Goal: Transaction & Acquisition: Purchase product/service

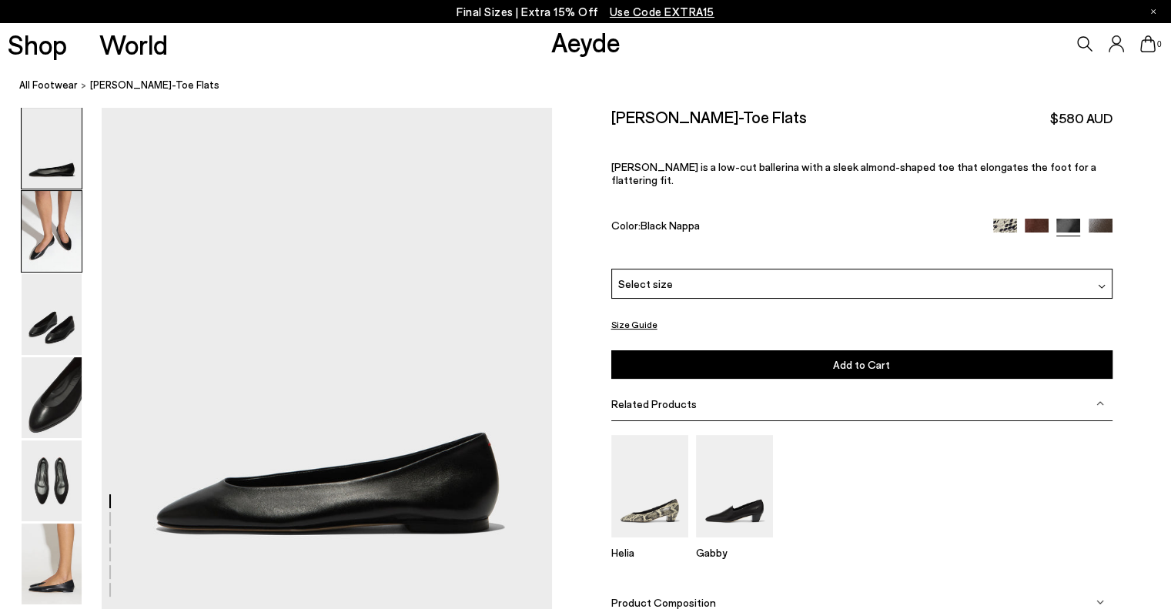
click at [52, 251] on img at bounding box center [52, 231] width 60 height 81
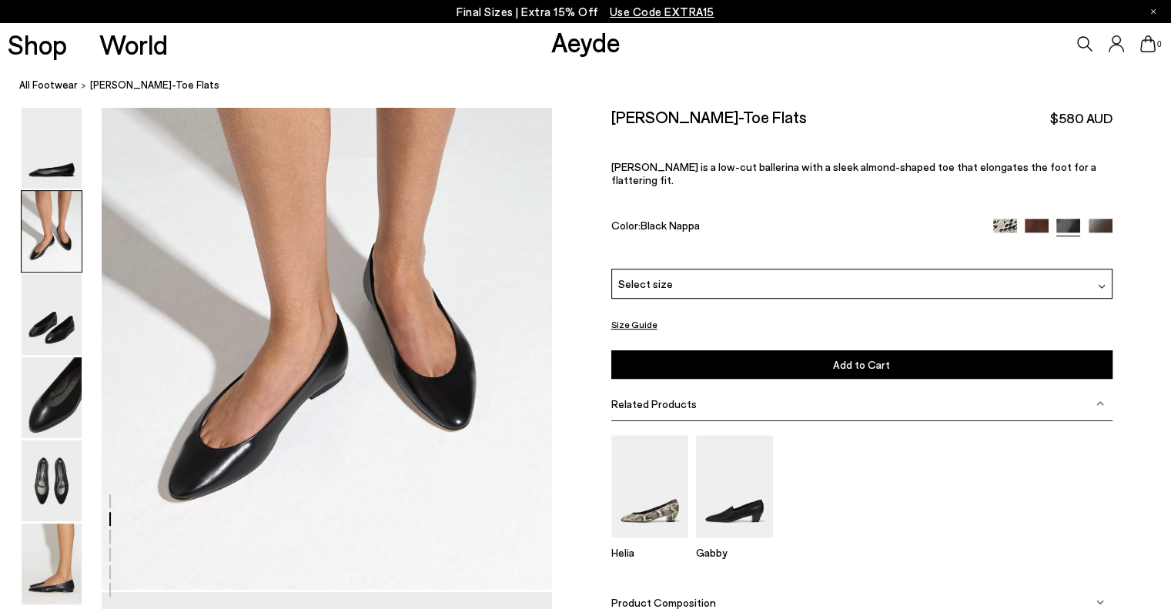
scroll to position [660, 0]
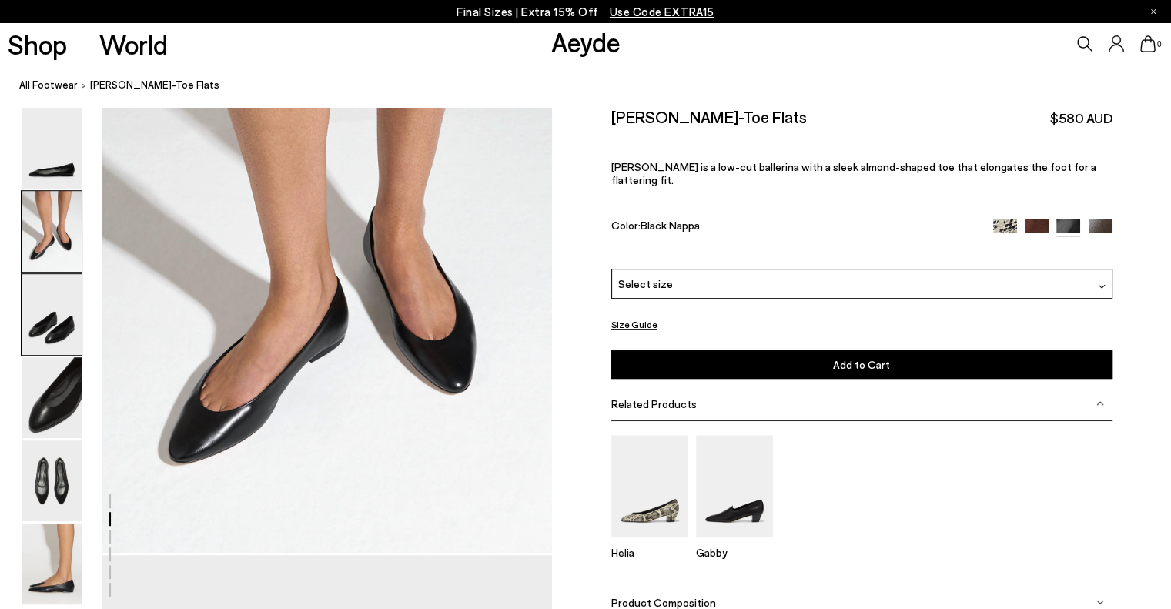
click at [32, 318] on img at bounding box center [52, 314] width 60 height 81
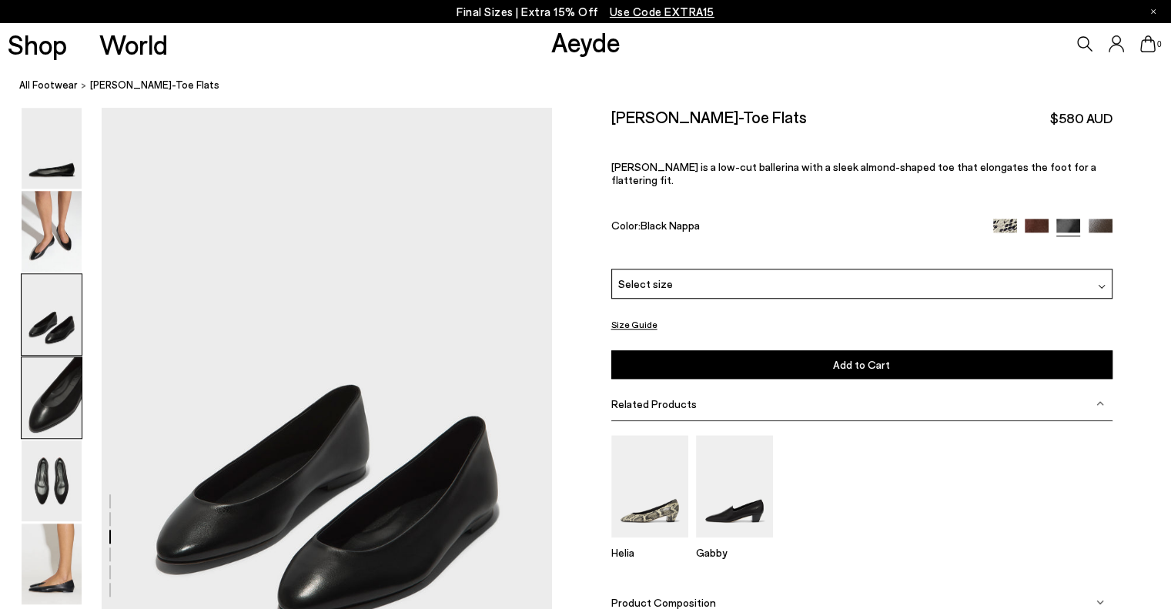
click at [71, 398] on img at bounding box center [52, 397] width 60 height 81
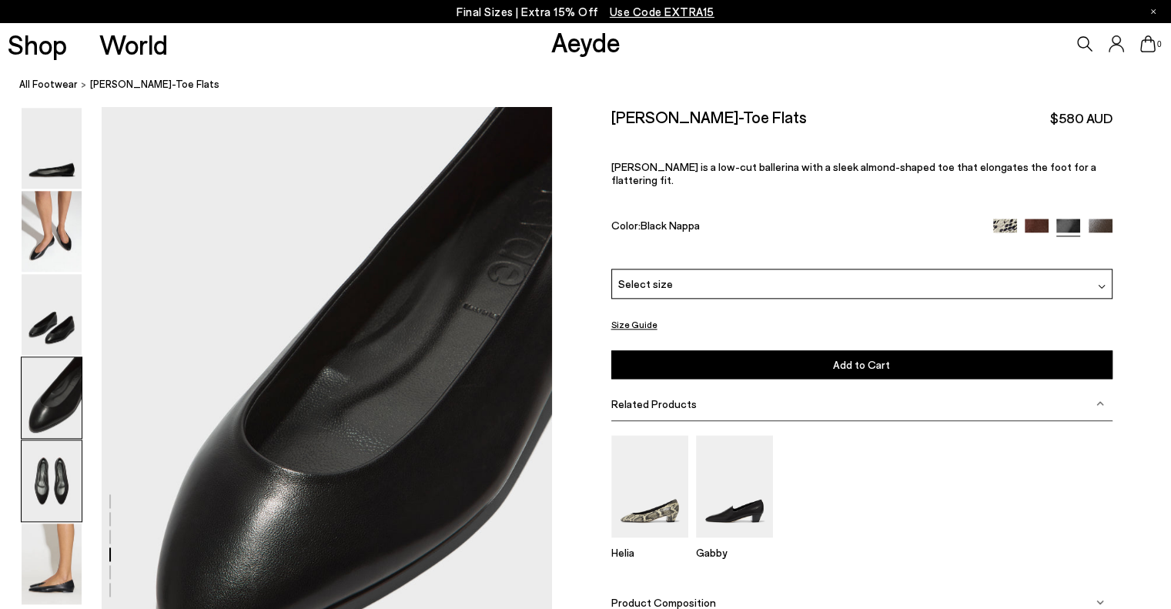
click at [62, 477] on img at bounding box center [52, 480] width 60 height 81
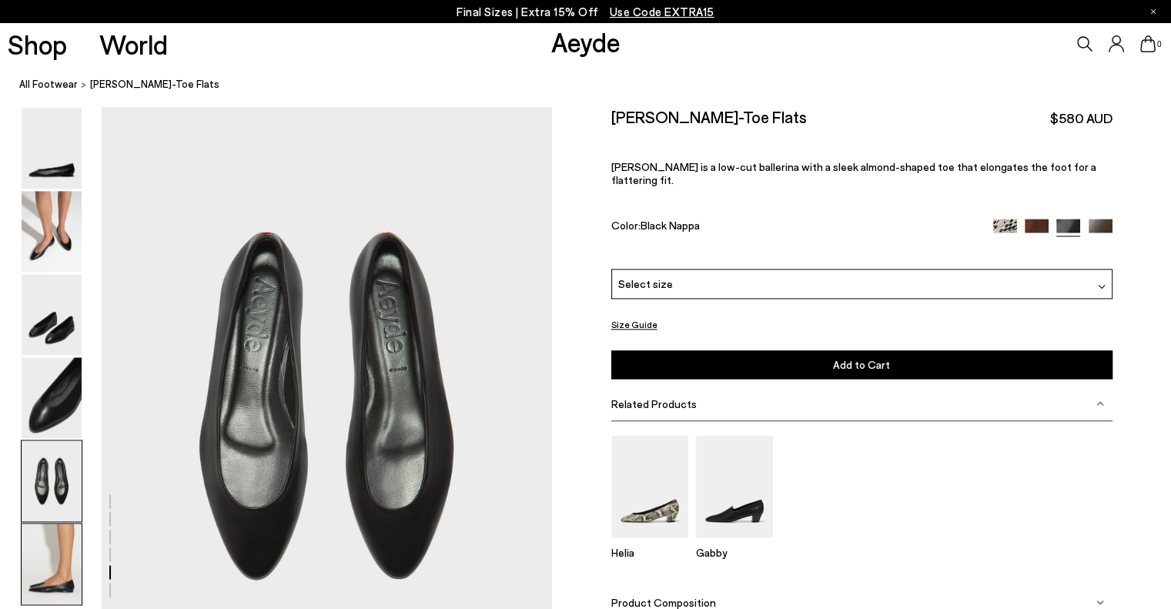
click at [62, 547] on img at bounding box center [52, 563] width 60 height 81
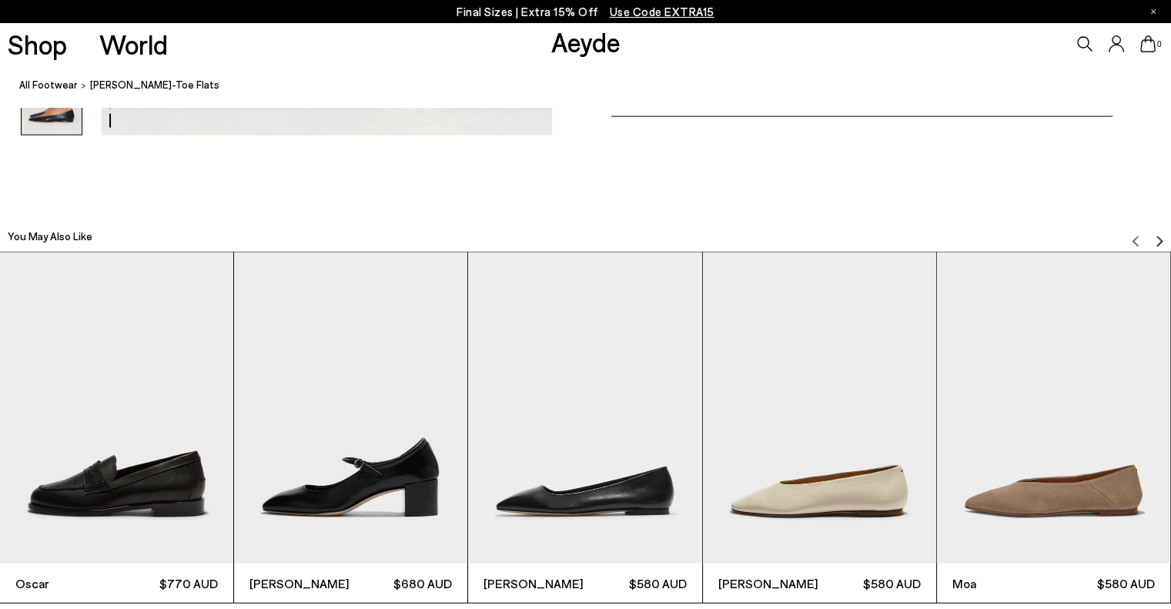
scroll to position [3794, 0]
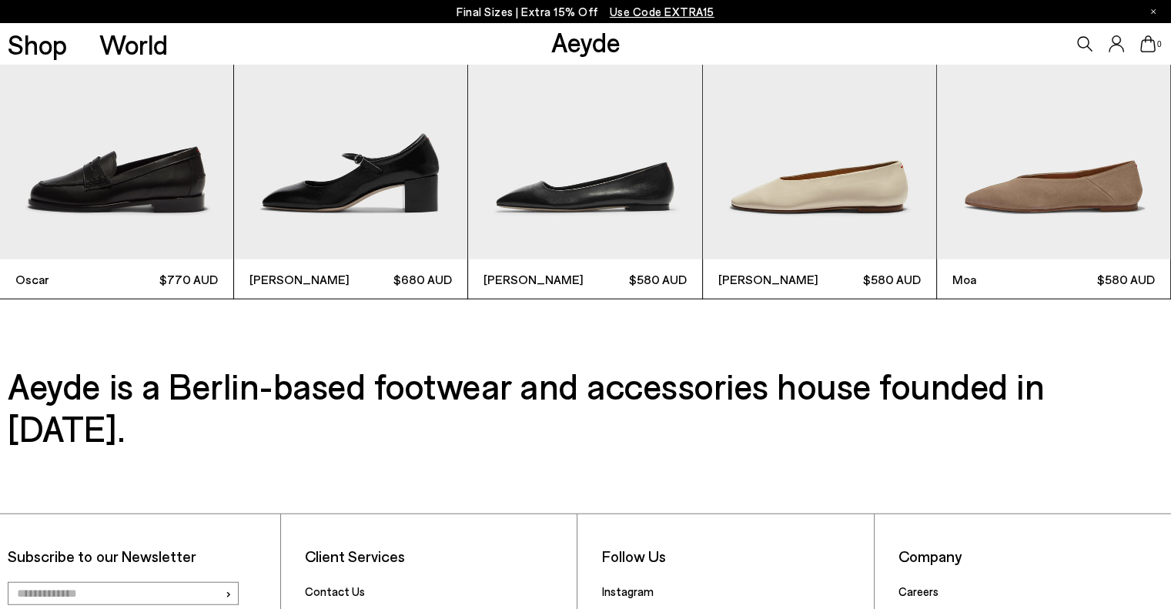
click at [628, 196] on img "3 / 6" at bounding box center [584, 103] width 233 height 311
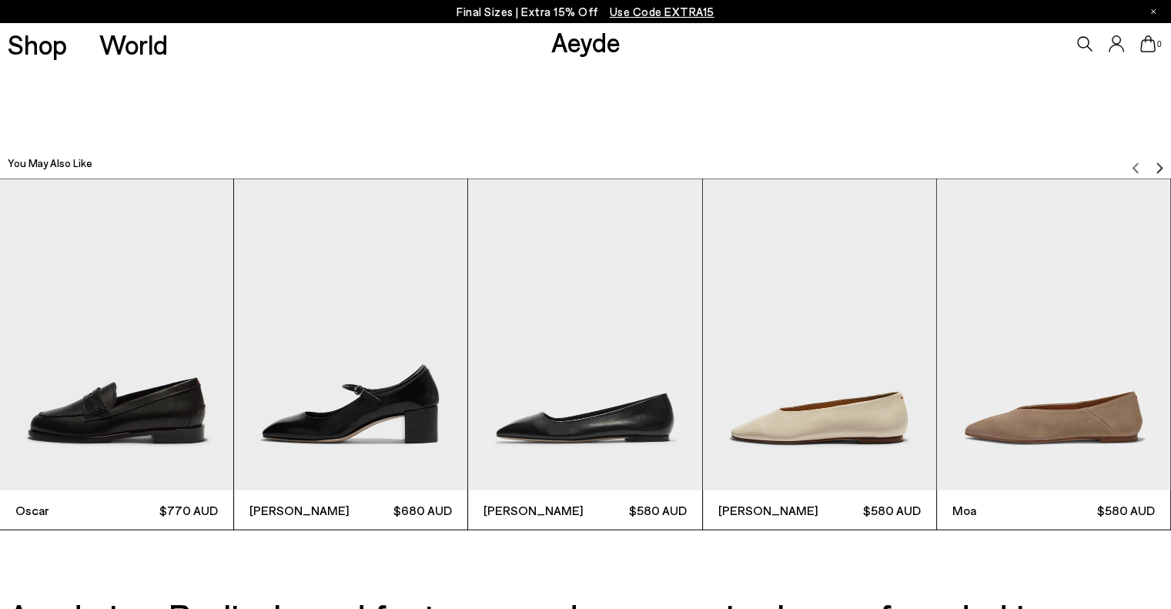
scroll to position [3024, 0]
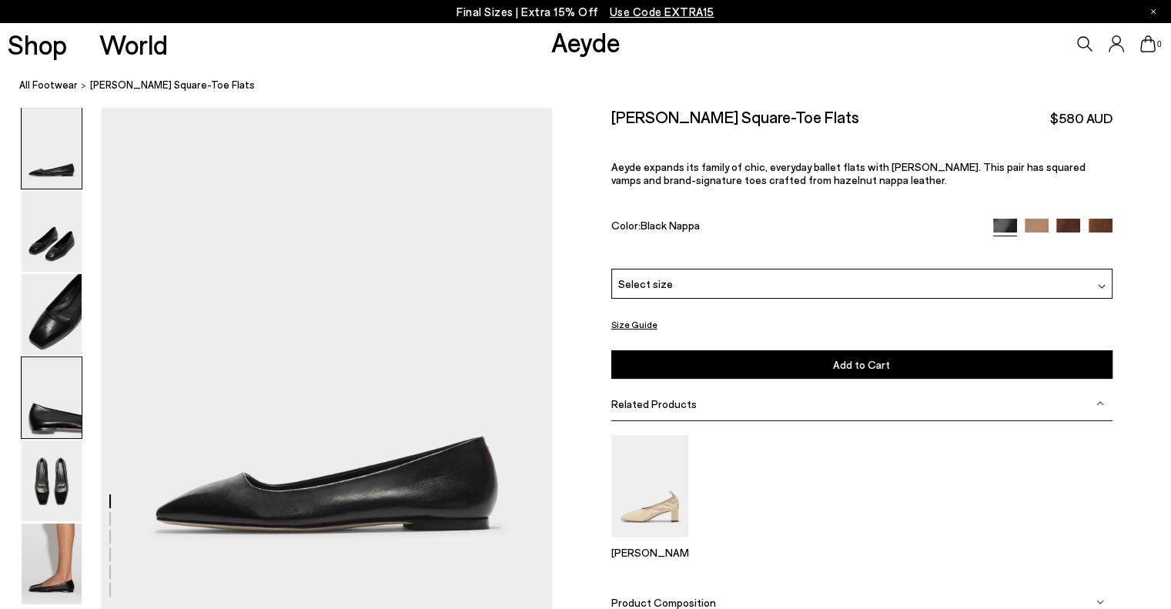
click at [52, 356] on div at bounding box center [52, 397] width 62 height 82
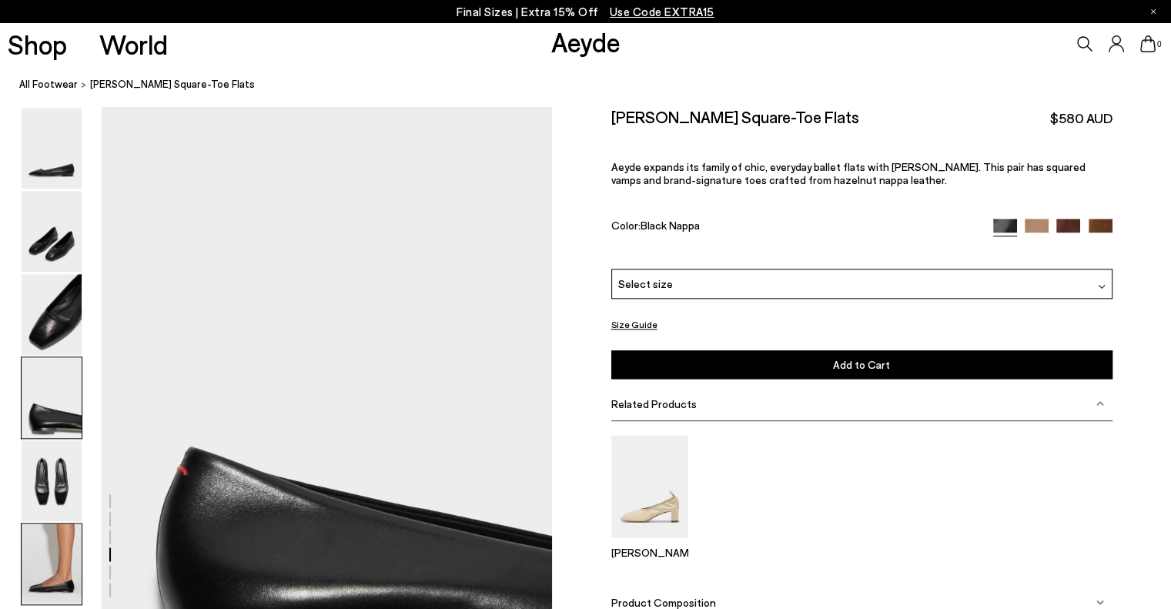
click at [65, 557] on img at bounding box center [52, 563] width 60 height 81
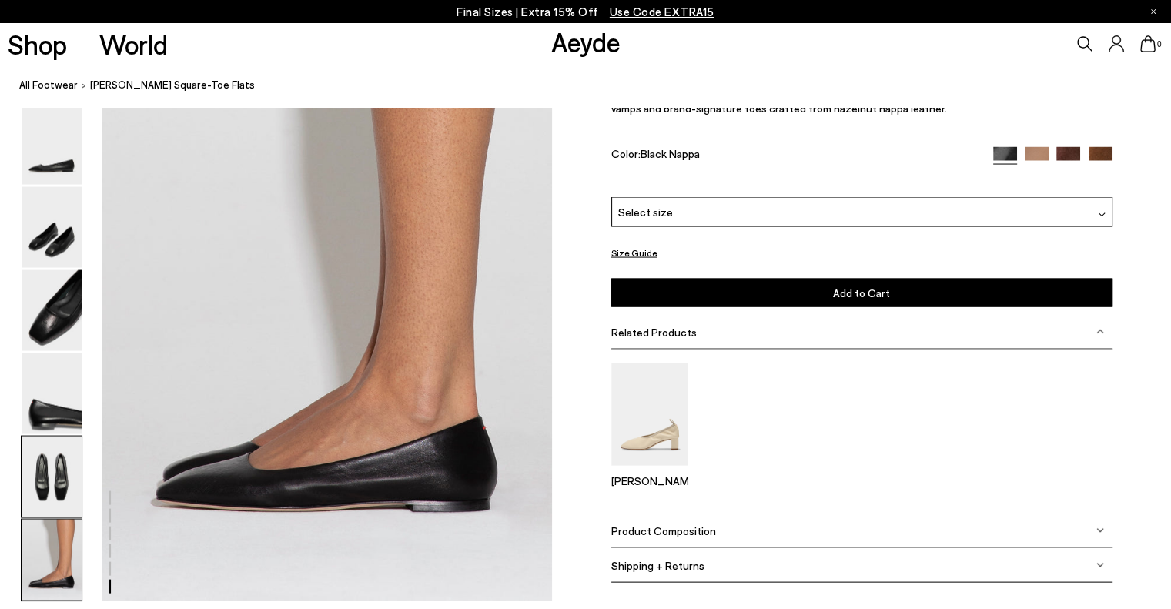
click at [71, 485] on img at bounding box center [52, 476] width 60 height 81
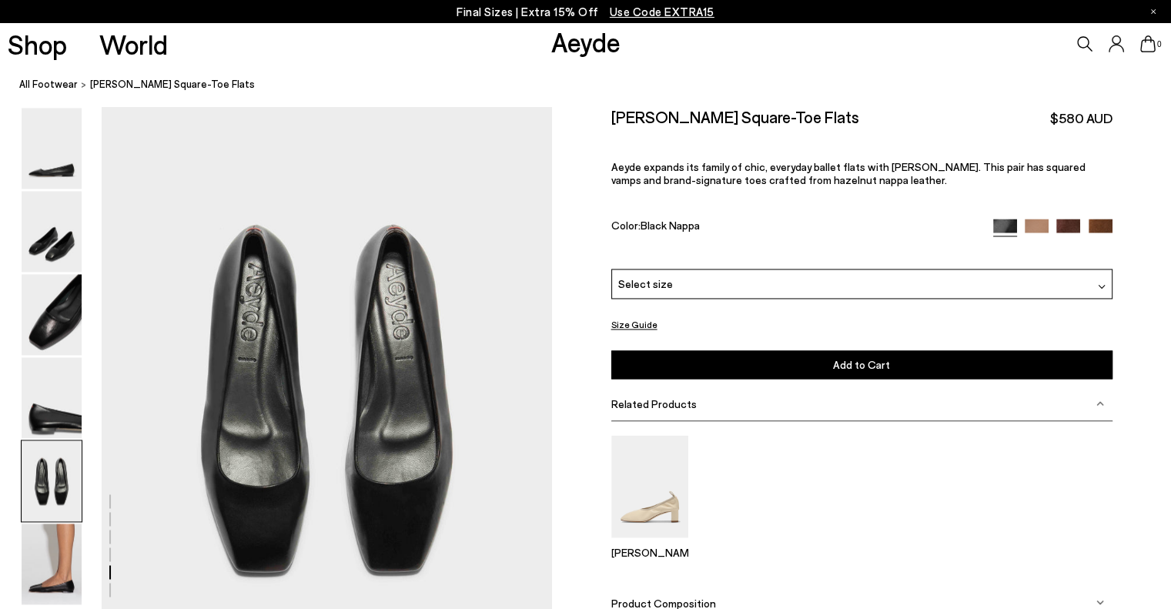
scroll to position [2316, 0]
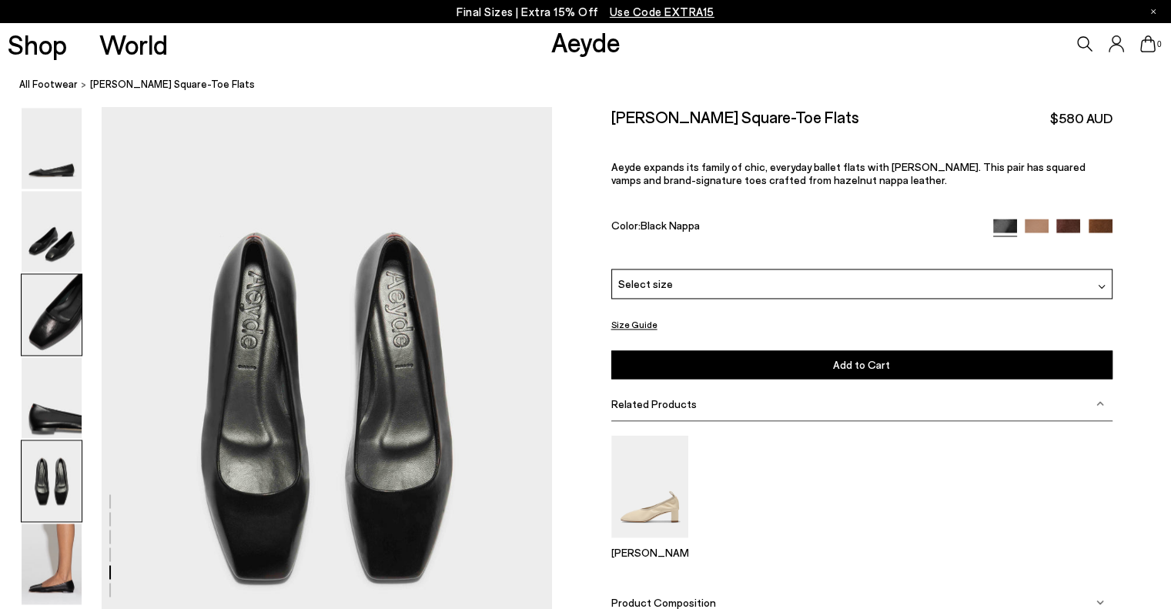
click at [62, 316] on img at bounding box center [52, 314] width 60 height 81
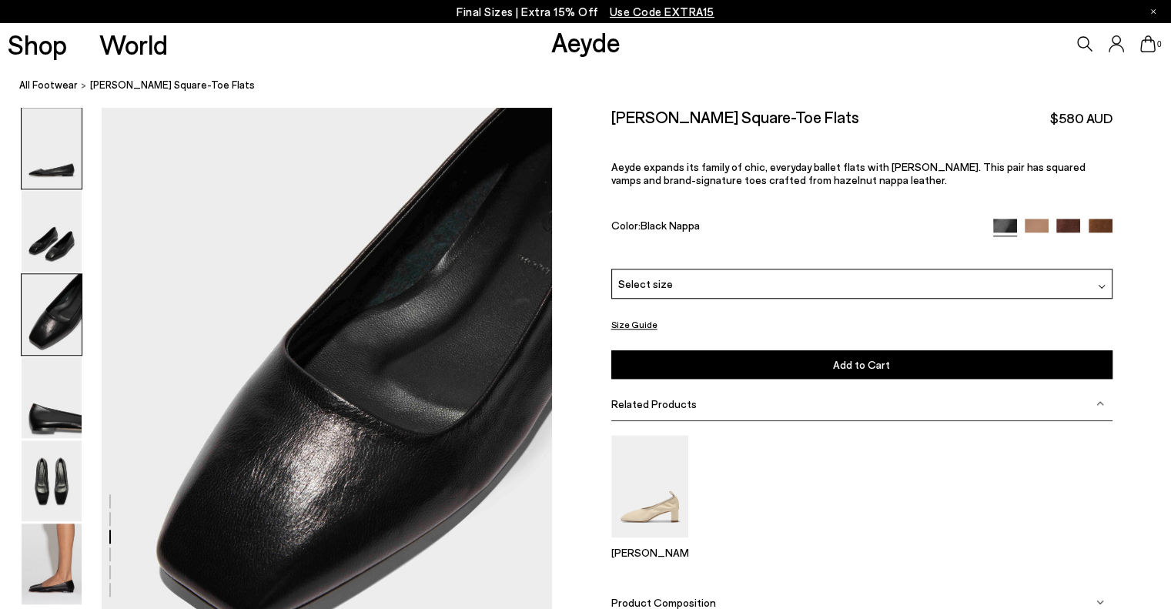
click at [48, 172] on img at bounding box center [52, 148] width 60 height 81
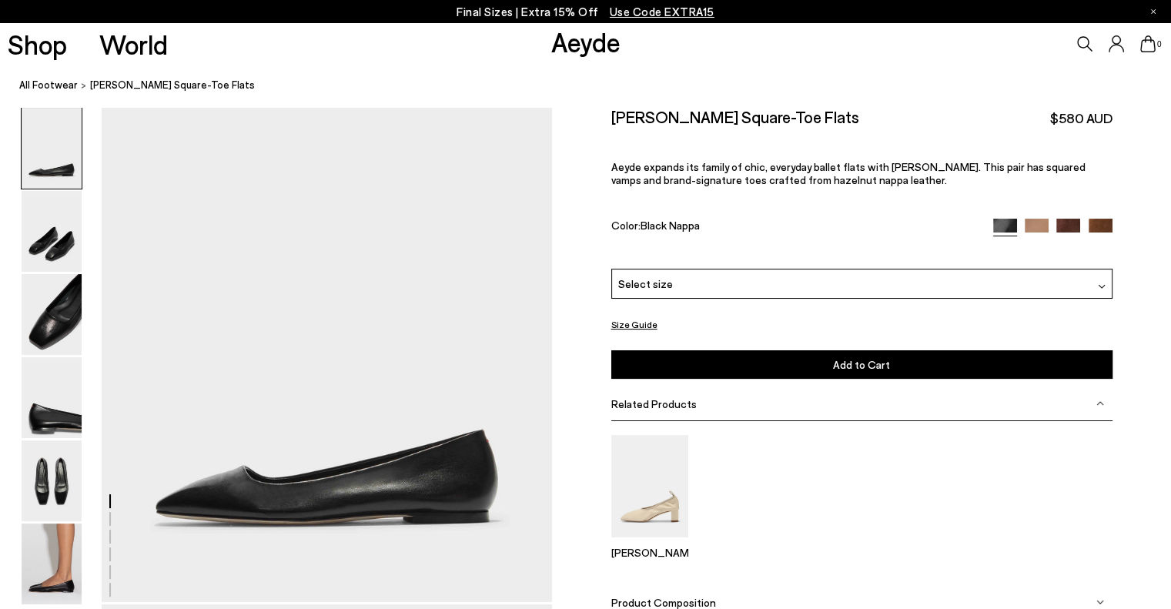
scroll to position [0, 0]
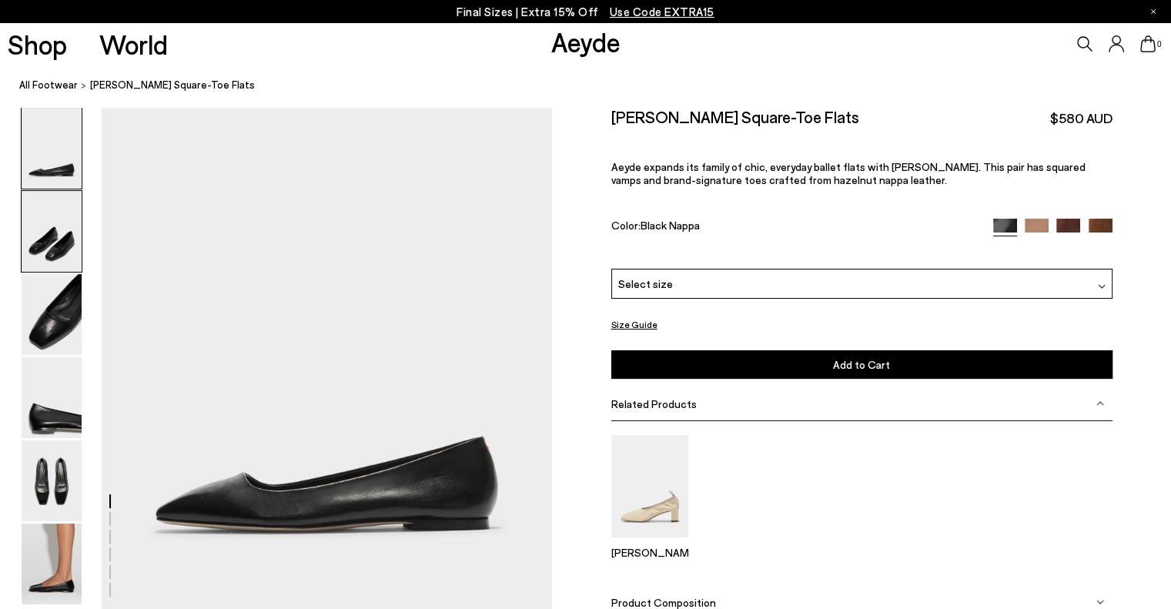
click at [40, 242] on img at bounding box center [52, 231] width 60 height 81
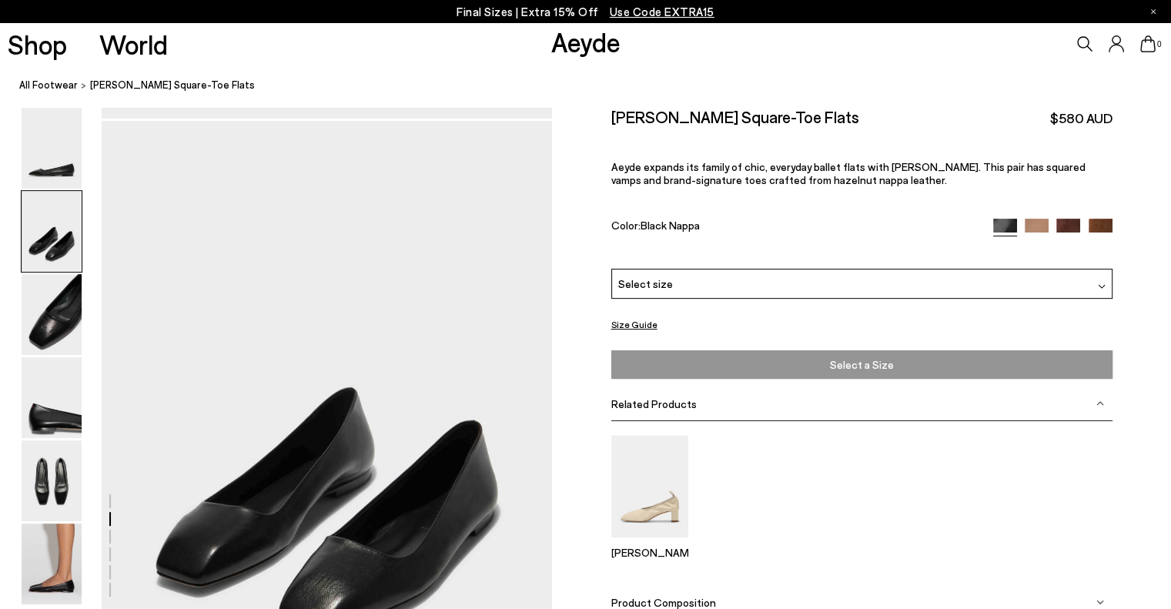
scroll to position [506, 0]
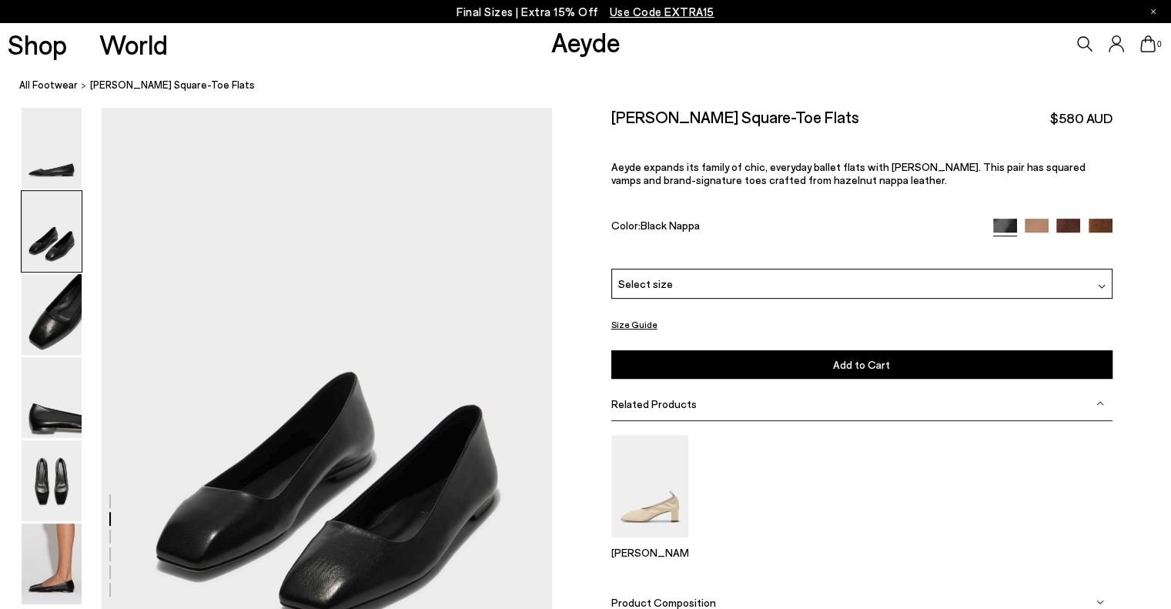
click at [702, 283] on div "Select size" at bounding box center [861, 284] width 501 height 30
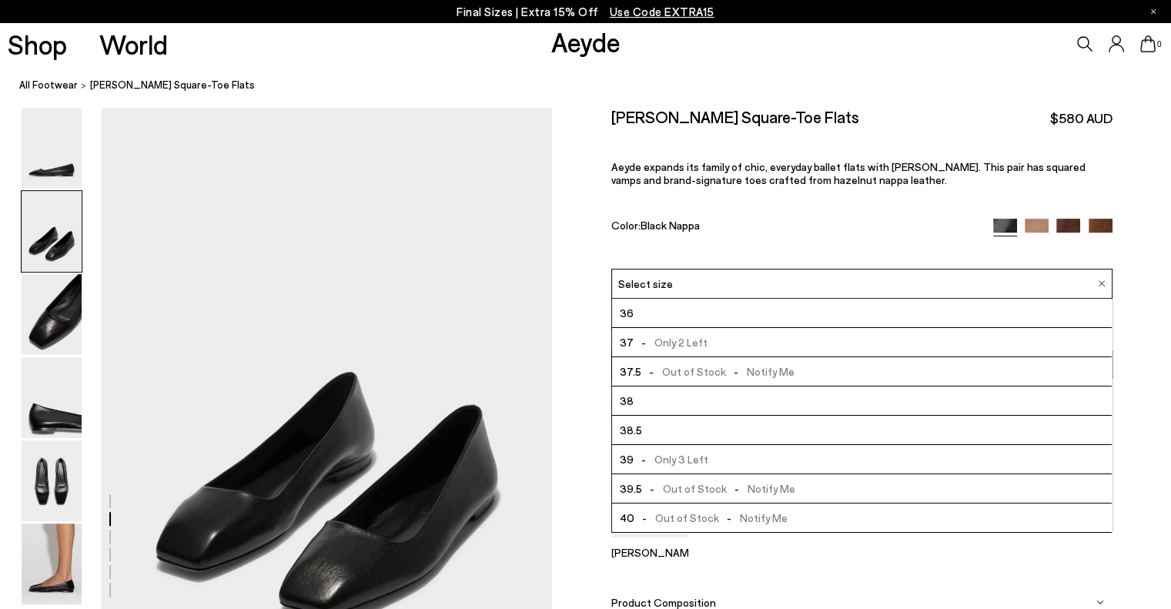
click at [702, 283] on div "Select size" at bounding box center [861, 284] width 501 height 30
